Goal: Submit feedback/report problem

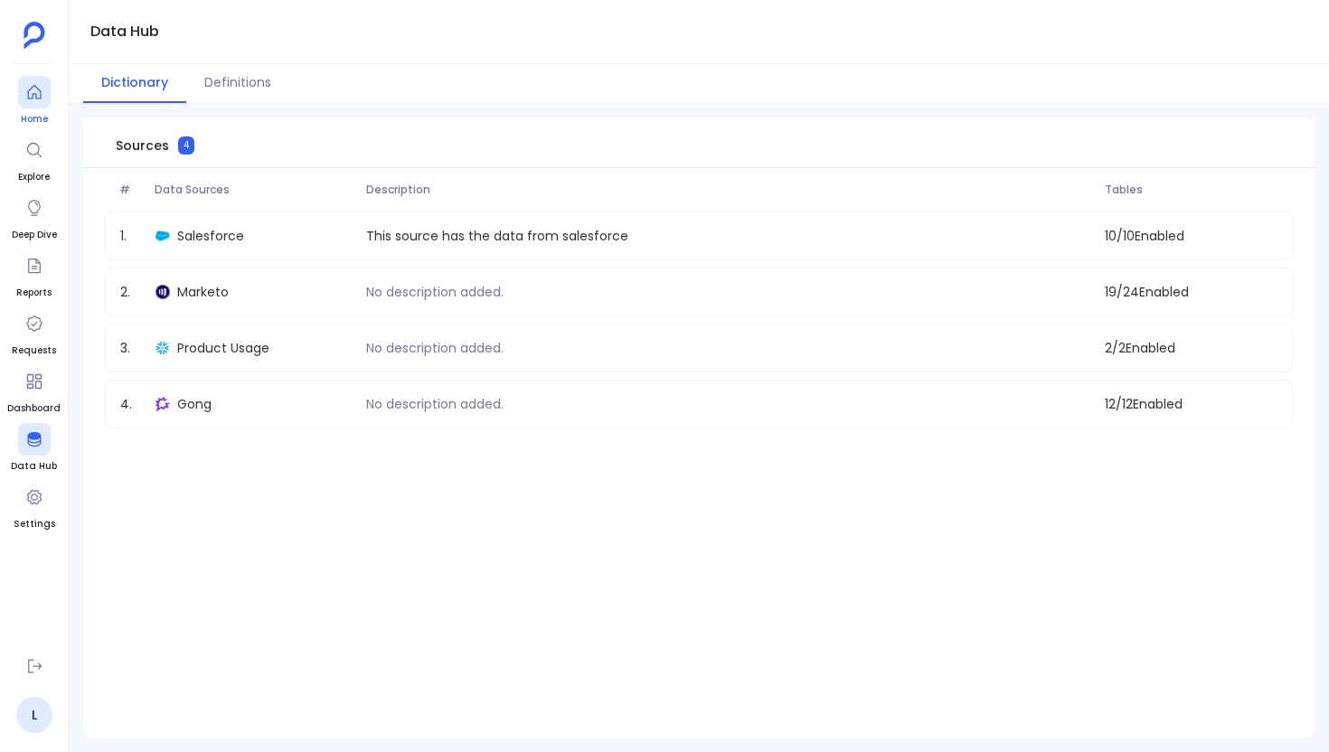
click at [33, 114] on span "Home" at bounding box center [34, 119] width 33 height 14
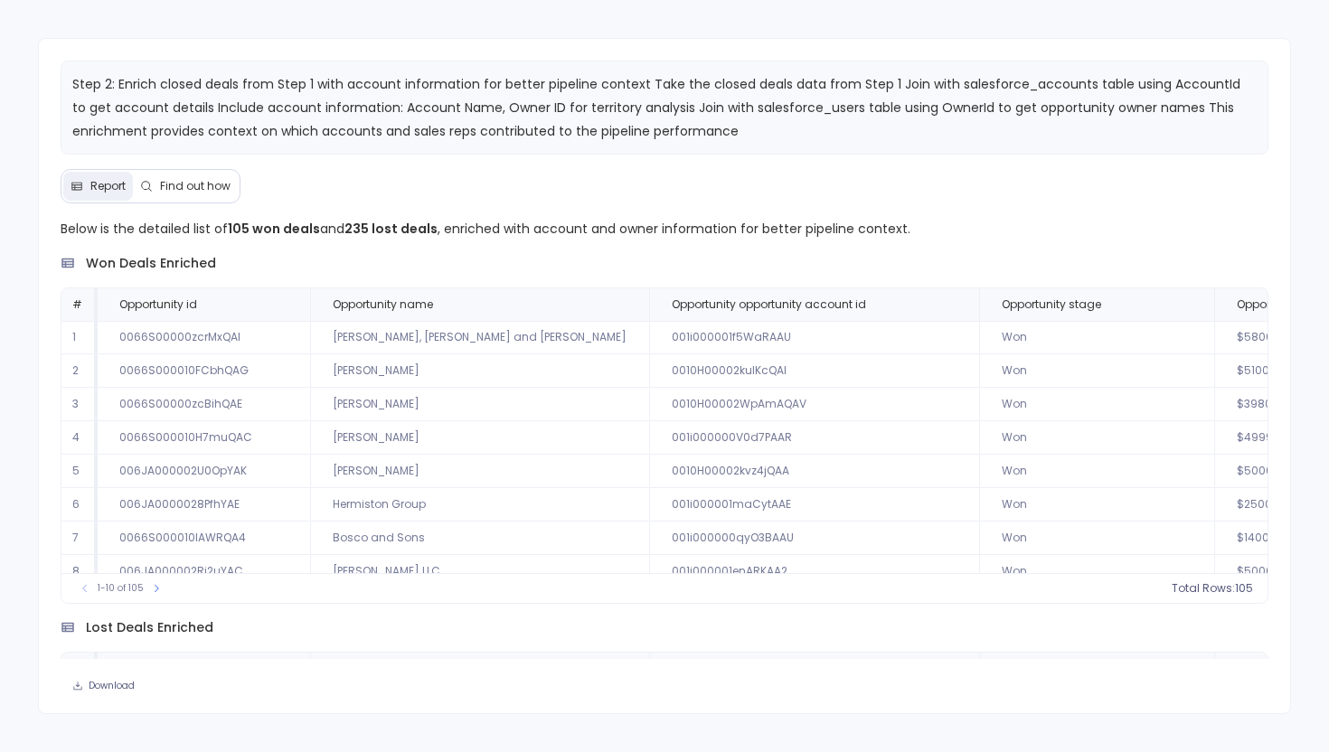
click at [201, 184] on span "Find out how" at bounding box center [195, 186] width 71 height 14
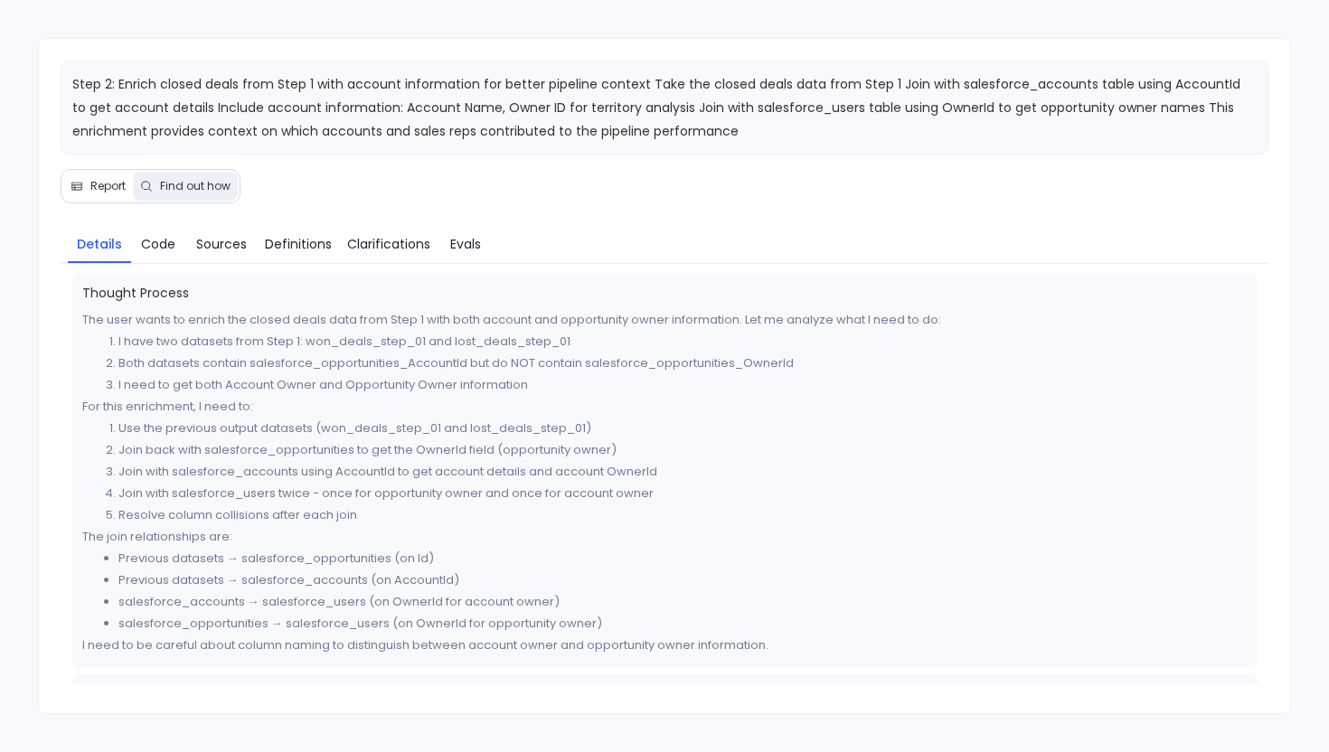
click at [97, 182] on span "Report" at bounding box center [107, 186] width 35 height 14
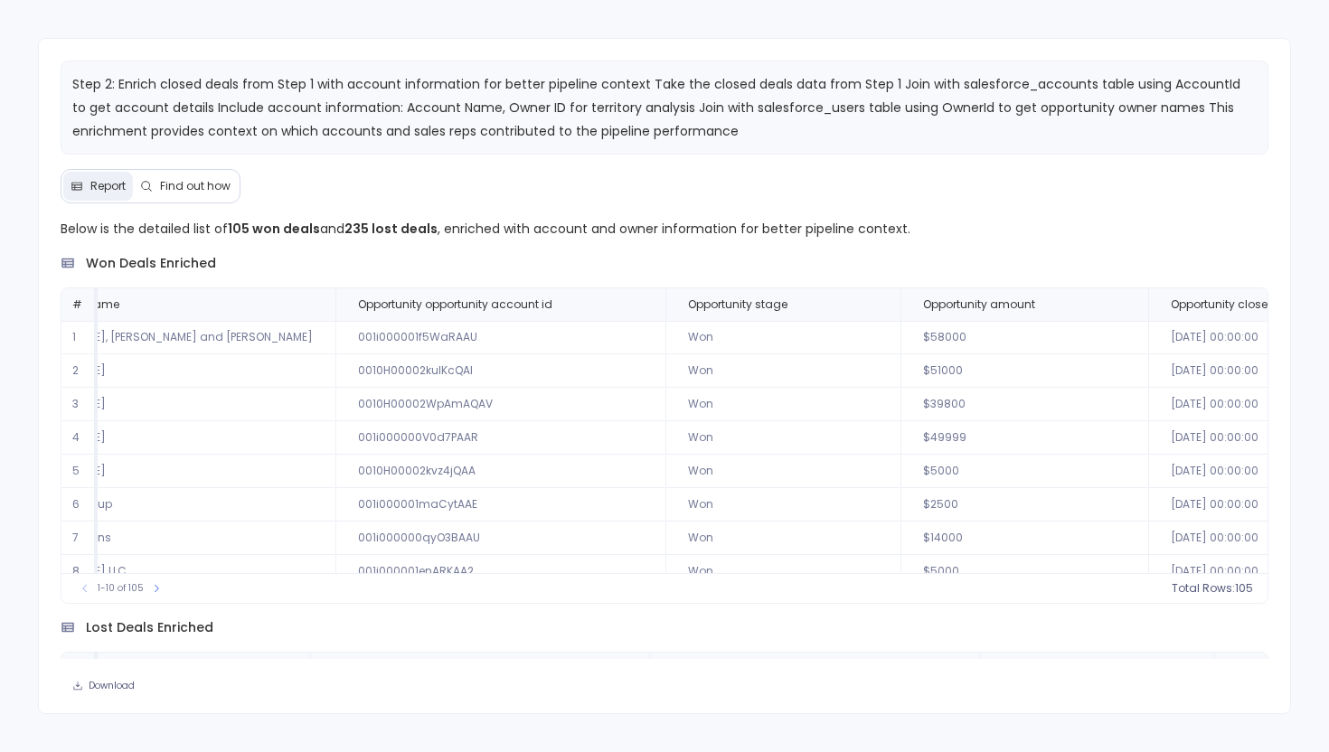
scroll to position [0, 448]
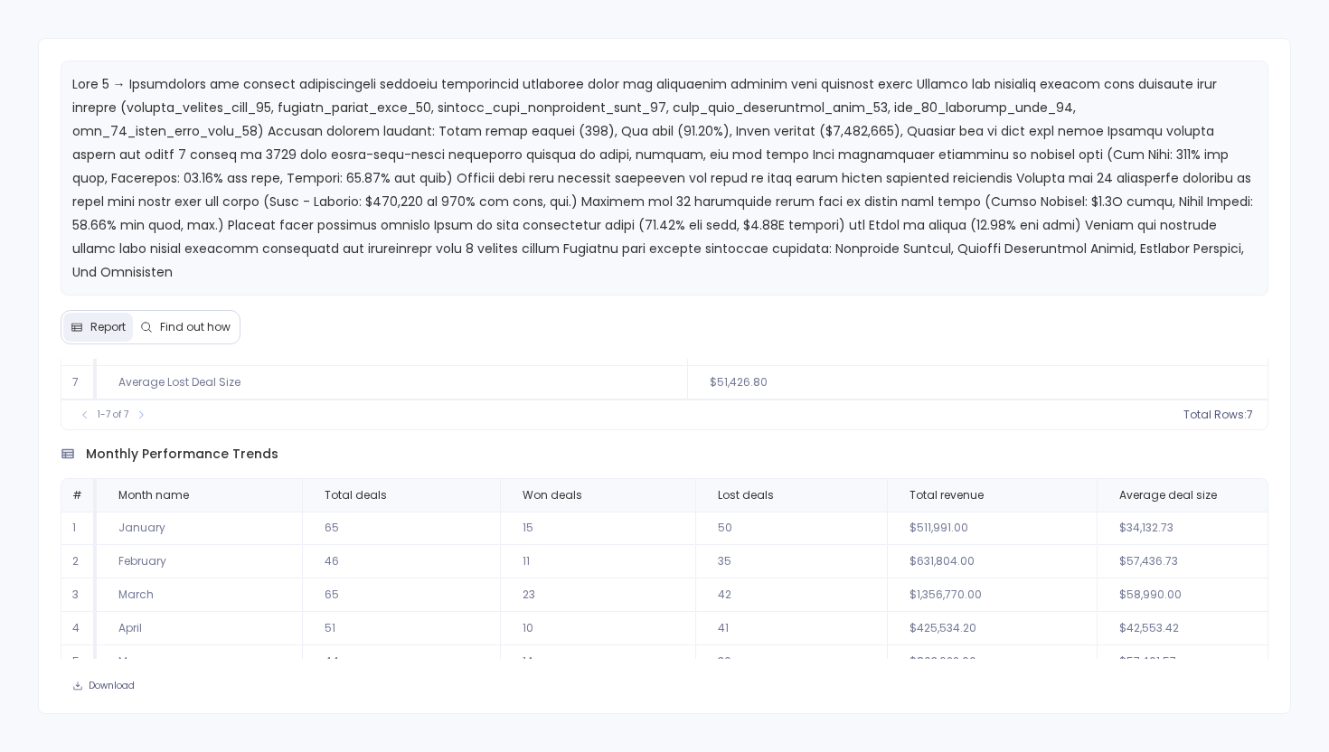
scroll to position [352, 0]
